Goal: Information Seeking & Learning: Learn about a topic

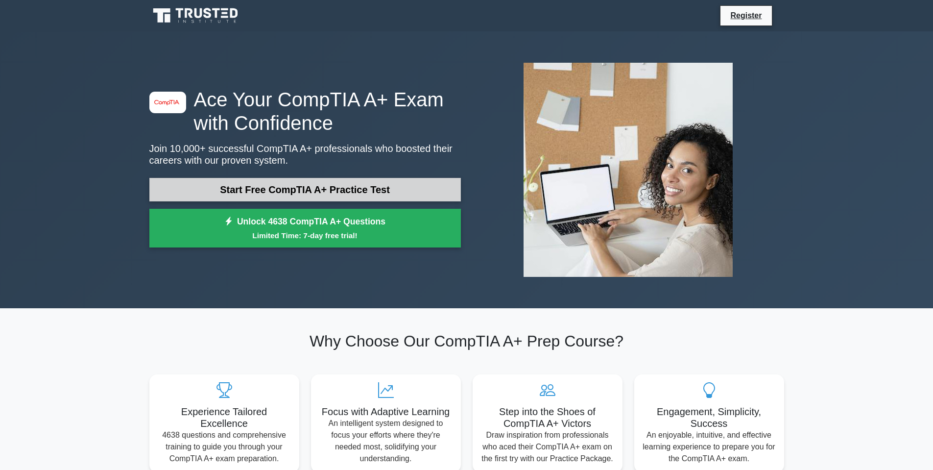
click at [287, 178] on link "Start Free CompTIA A+ Practice Test" at bounding box center [304, 190] width 311 height 24
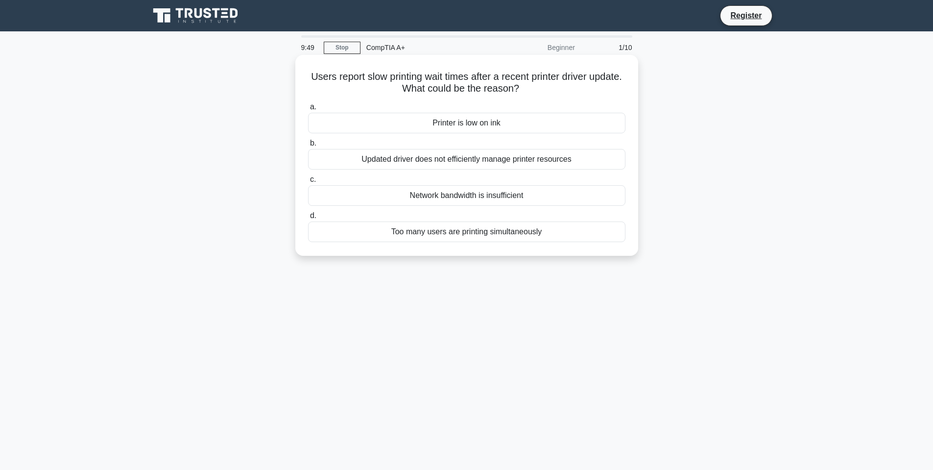
click at [353, 157] on div "Updated driver does not efficiently manage printer resources" at bounding box center [466, 159] width 317 height 21
click at [308, 146] on input "b. Updated driver does not efficiently manage printer resources" at bounding box center [308, 143] width 0 height 6
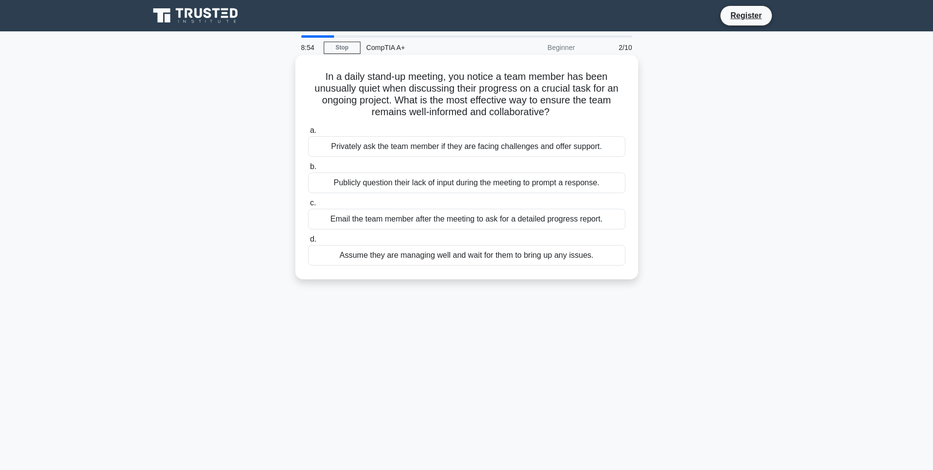
click at [395, 148] on div "Privately ask the team member if they are facing challenges and offer support." at bounding box center [466, 146] width 317 height 21
click at [308, 134] on input "a. Privately ask the team member if they are facing challenges and offer suppor…" at bounding box center [308, 130] width 0 height 6
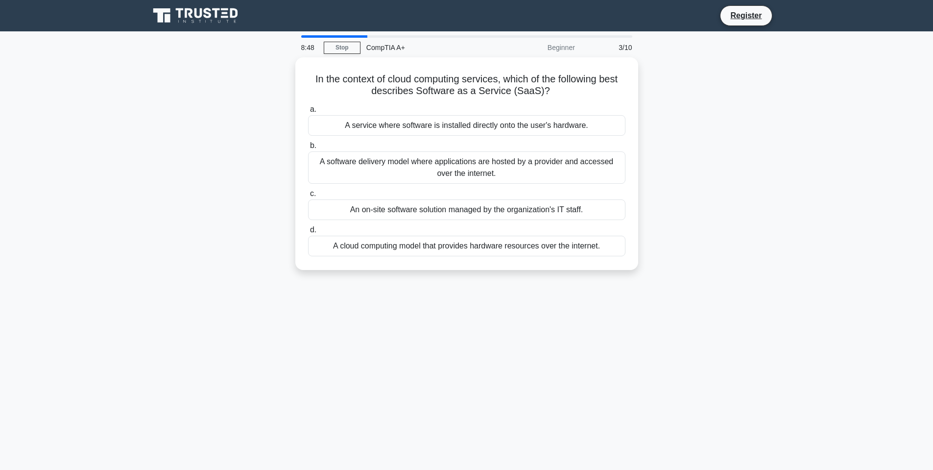
click at [552, 46] on div "Beginner" at bounding box center [538, 48] width 86 height 20
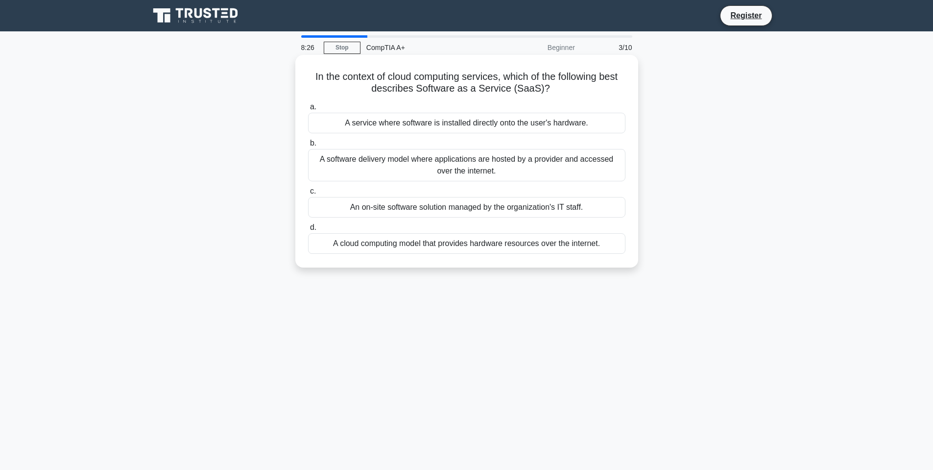
click at [440, 160] on div "A software delivery model where applications are hosted by a provider and acces…" at bounding box center [466, 165] width 317 height 32
click at [308, 146] on input "b. A software delivery model where applications are hosted by a provider and ac…" at bounding box center [308, 143] width 0 height 6
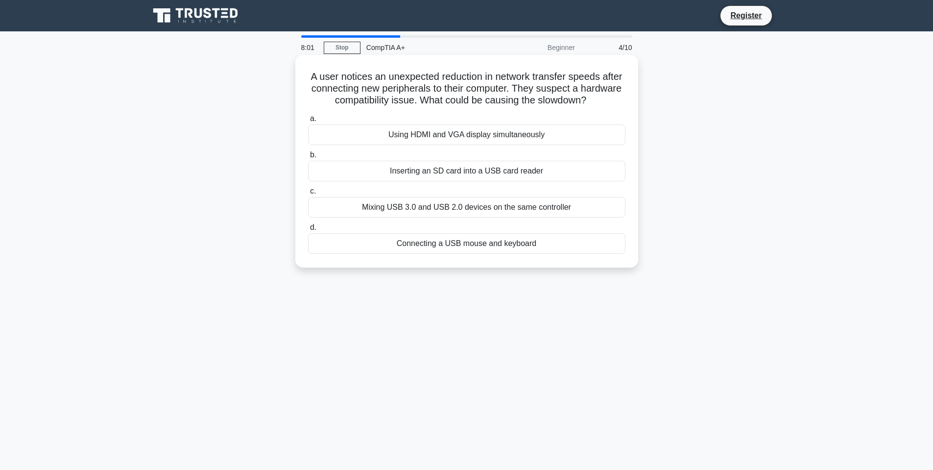
click at [500, 131] on div "Using HDMI and VGA display simultaneously" at bounding box center [466, 134] width 317 height 21
click at [308, 122] on input "a. Using HDMI and VGA display simultaneously" at bounding box center [308, 119] width 0 height 6
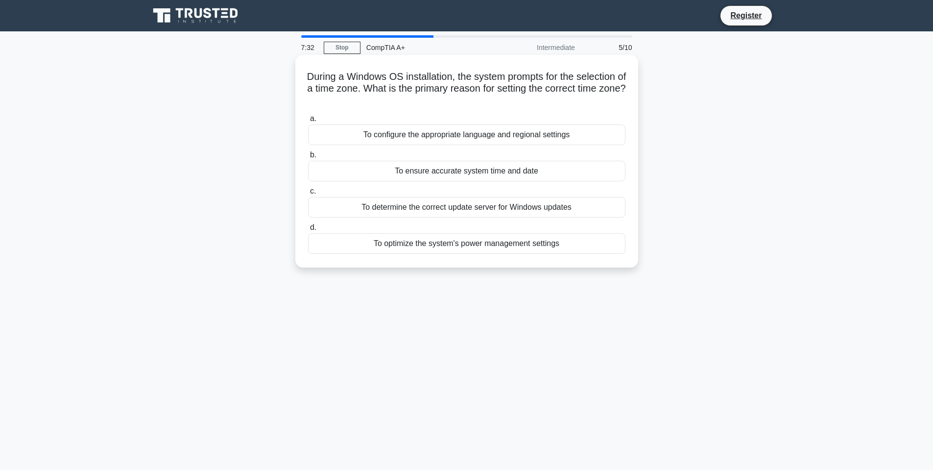
drag, startPoint x: 308, startPoint y: 74, endPoint x: 566, endPoint y: 95, distance: 259.0
click at [566, 95] on h5 "During a Windows OS installation, the system prompts for the selection of a tim…" at bounding box center [466, 89] width 319 height 36
copy h5 "During a Windows OS installation, the system prompts for the selection of a tim…"
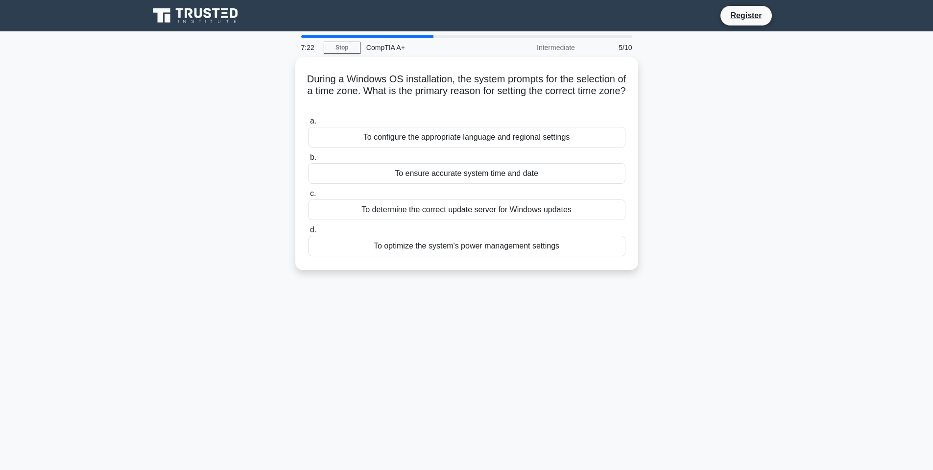
click at [718, 220] on div "During a Windows OS installation, the system prompts for the selection of a tim…" at bounding box center [466, 169] width 646 height 224
drag, startPoint x: 352, startPoint y: 95, endPoint x: 618, endPoint y: 271, distance: 319.2
click at [617, 275] on div "During a Windows OS installation, the system prompts for the selection of a tim…" at bounding box center [466, 169] width 646 height 224
copy div "During a Windows OS installation, the system prompts for the selection of a tim…"
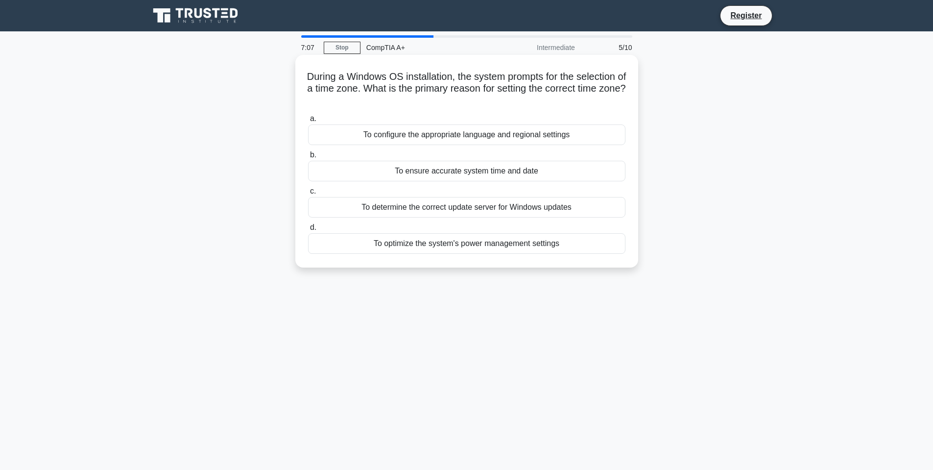
click at [479, 167] on div "To ensure accurate system time and date" at bounding box center [466, 171] width 317 height 21
click at [308, 158] on input "b. To ensure accurate system time and date" at bounding box center [308, 155] width 0 height 6
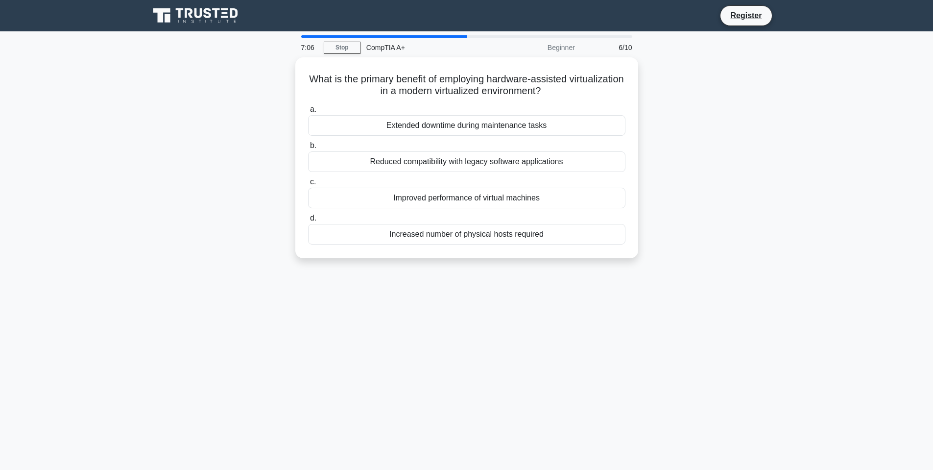
click at [779, 142] on div "What is the primary benefit of employing hardware-assisted virtualization in a …" at bounding box center [466, 163] width 646 height 213
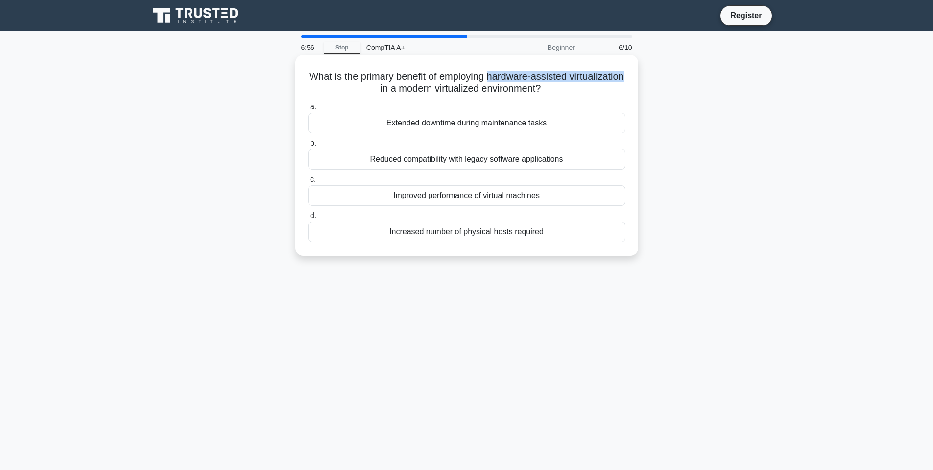
drag, startPoint x: 521, startPoint y: 76, endPoint x: 401, endPoint y: 88, distance: 120.5
click at [401, 88] on h5 "What is the primary benefit of employing hardware-assisted virtualization in a …" at bounding box center [466, 83] width 319 height 24
copy h5 "hardware-assisted virtualization"
click at [391, 84] on h5 "What is the primary benefit of employing hardware-assisted virtualization in a …" at bounding box center [466, 83] width 319 height 24
click at [448, 194] on div "Improved performance of virtual machines" at bounding box center [466, 195] width 317 height 21
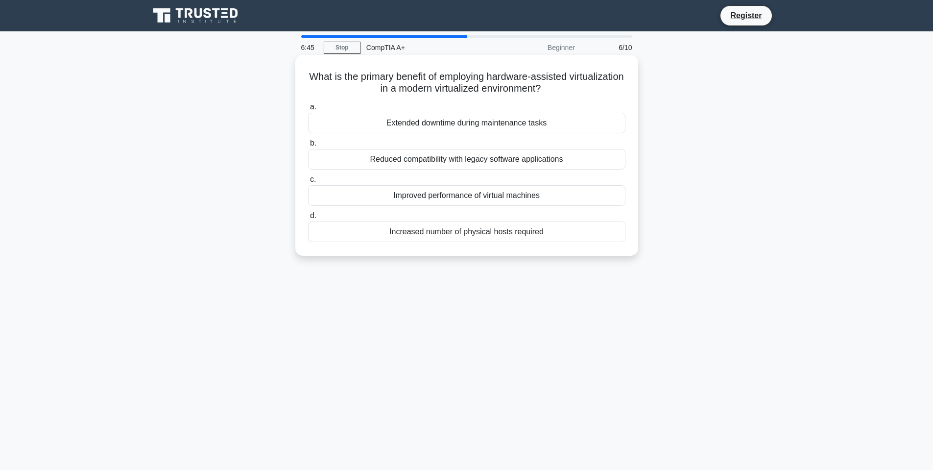
click at [308, 183] on input "c. Improved performance of virtual machines" at bounding box center [308, 179] width 0 height 6
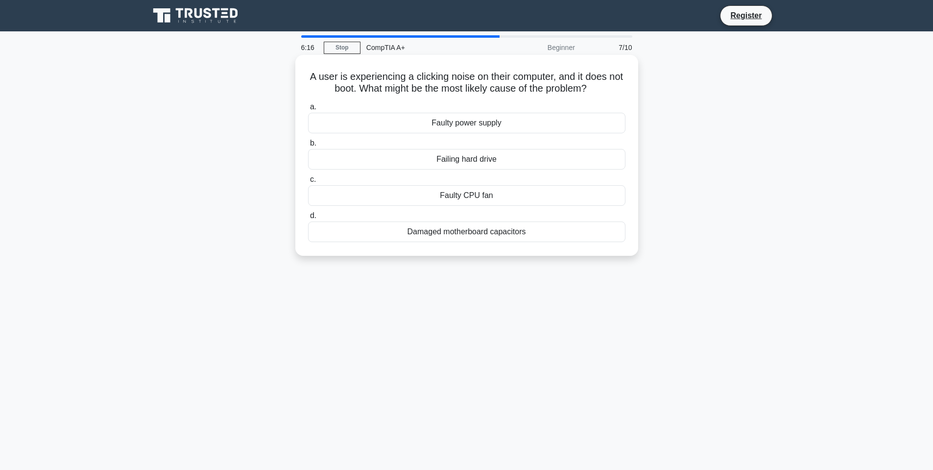
drag, startPoint x: 308, startPoint y: 75, endPoint x: 588, endPoint y: 238, distance: 323.3
click at [588, 238] on div "A user is experiencing a clicking noise on their computer, and it does not boot…" at bounding box center [466, 155] width 335 height 193
copy div "A user is experiencing a clicking noise on their computer, and it does not boot…"
click at [663, 190] on div "A user is experiencing a clicking noise on their computer, and it does not boot…" at bounding box center [466, 163] width 646 height 213
click at [551, 153] on div "Failing hard drive" at bounding box center [466, 159] width 317 height 21
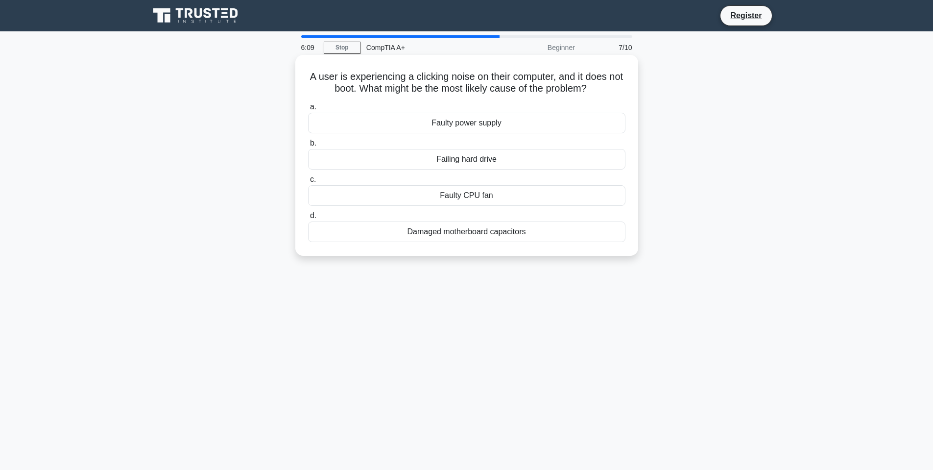
click at [308, 146] on input "b. Failing hard drive" at bounding box center [308, 143] width 0 height 6
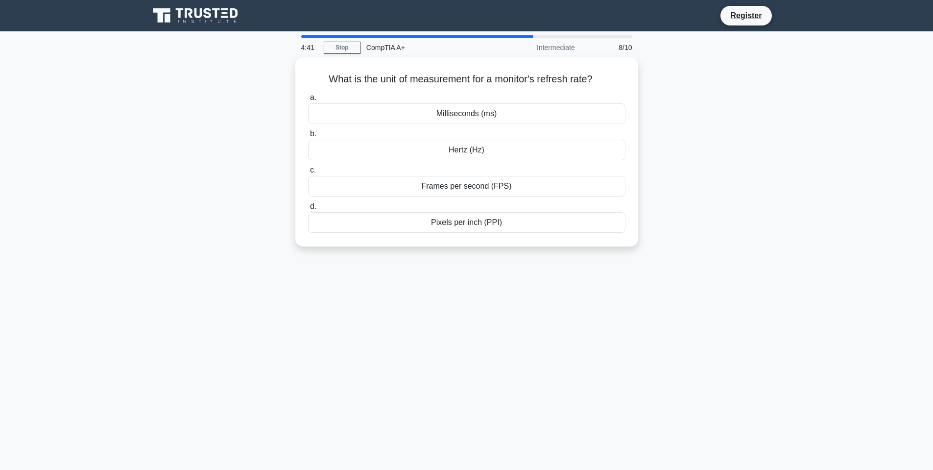
click at [485, 54] on div "CompTIA A+" at bounding box center [427, 48] width 135 height 20
click at [475, 71] on h5 "What is the unit of measurement for a monitor's refresh rate? .spinner_0XTQ{tra…" at bounding box center [466, 77] width 319 height 13
click at [521, 146] on div "Hertz (Hz)" at bounding box center [466, 147] width 317 height 21
click at [308, 135] on input "b. Hertz (Hz)" at bounding box center [308, 131] width 0 height 6
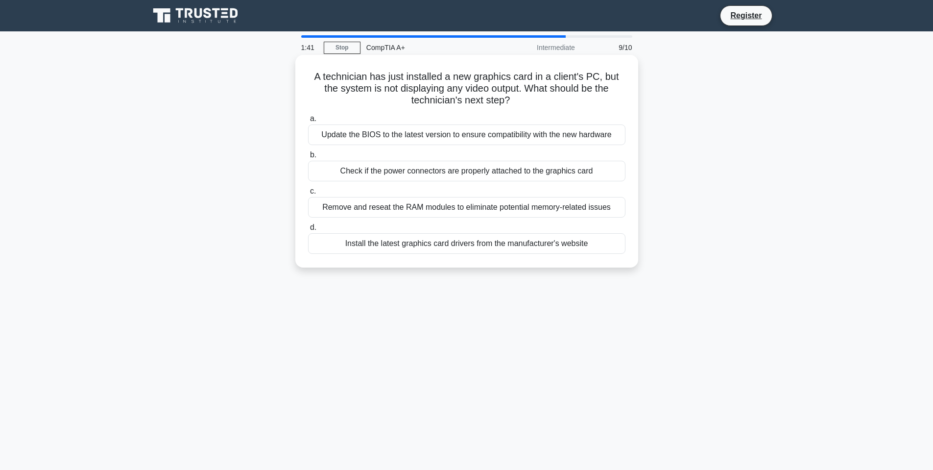
click at [521, 177] on div "Check if the power connectors are properly attached to the graphics card" at bounding box center [466, 171] width 317 height 21
click at [308, 158] on input "b. Check if the power connectors are properly attached to the graphics card" at bounding box center [308, 155] width 0 height 6
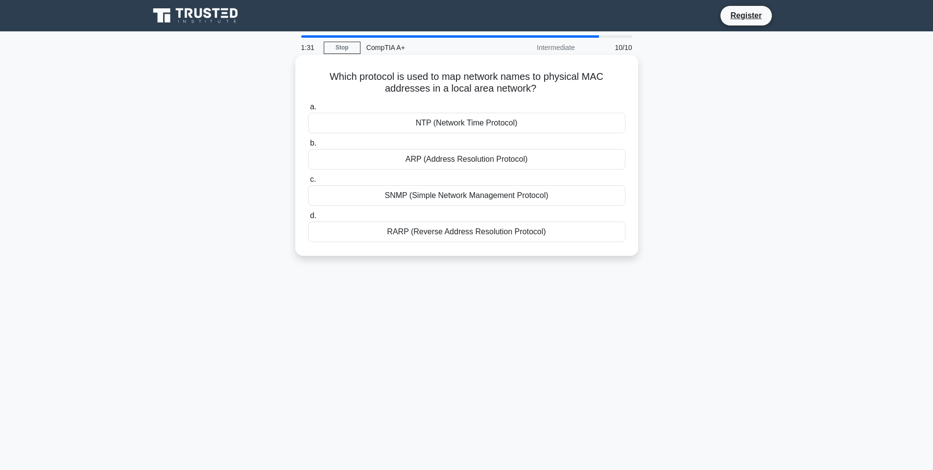
click at [498, 198] on div "SNMP (Simple Network Management Protocol)" at bounding box center [466, 195] width 317 height 21
click at [308, 183] on input "c. SNMP (Simple Network Management Protocol)" at bounding box center [308, 179] width 0 height 6
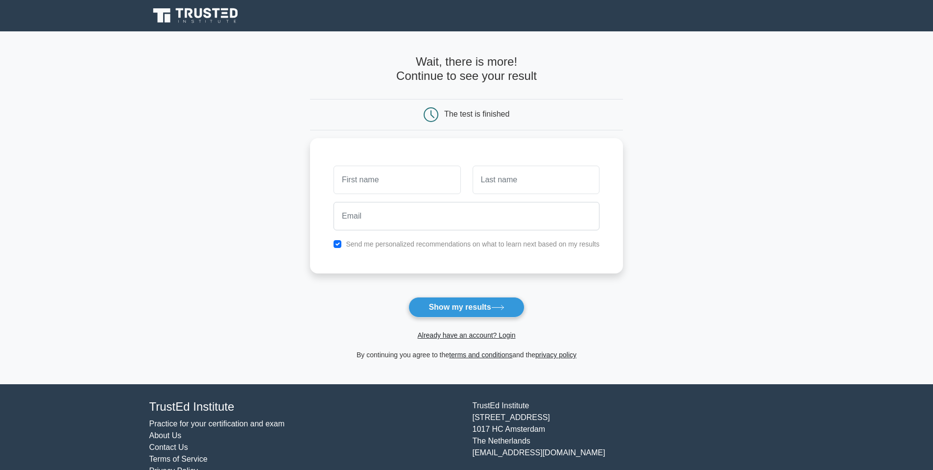
click at [502, 125] on div "The test is finished" at bounding box center [466, 114] width 313 height 31
click at [479, 307] on button "Show my results" at bounding box center [466, 307] width 116 height 21
click at [586, 308] on form "Wait, there is more! Continue to see your result The test is finished and the" at bounding box center [466, 208] width 313 height 306
